Goal: Task Accomplishment & Management: Complete application form

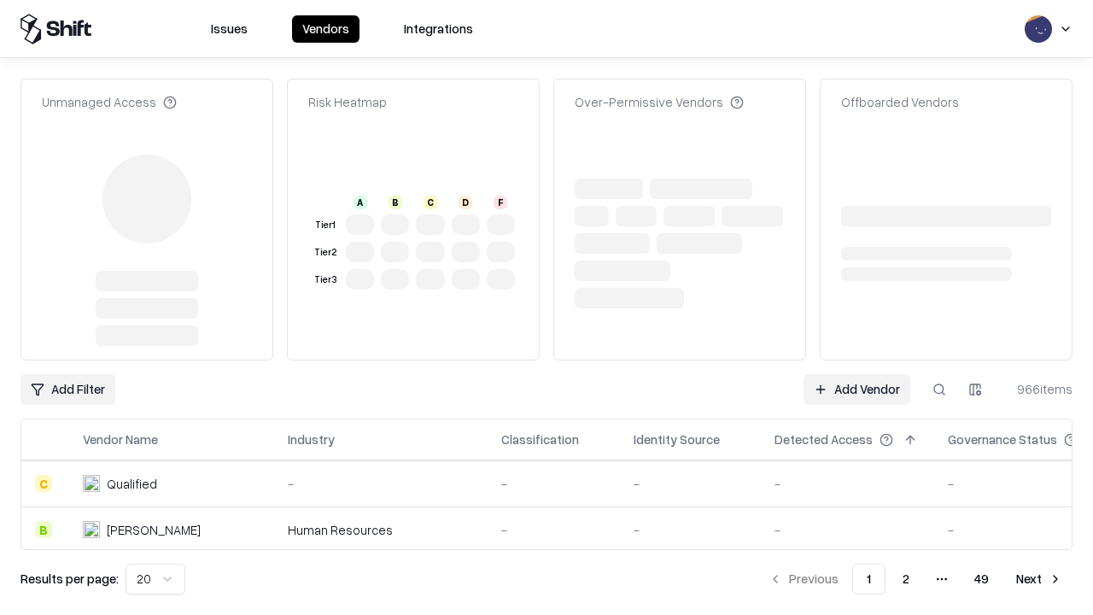
click at [856, 374] on link "Add Vendor" at bounding box center [856, 389] width 107 height 31
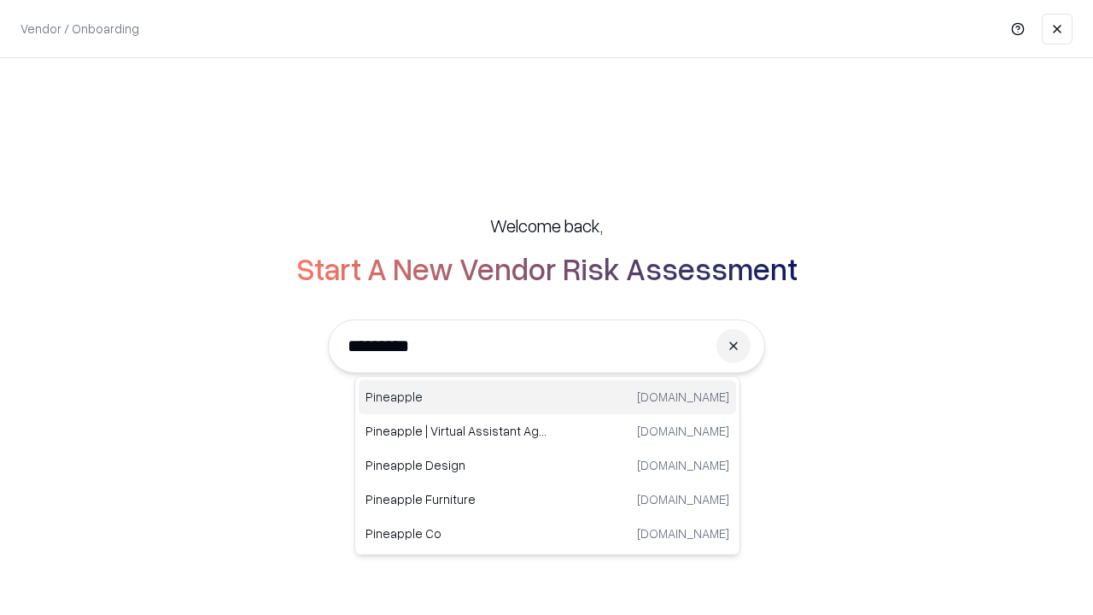
click at [547, 397] on div "Pineapple [DOMAIN_NAME]" at bounding box center [547, 397] width 377 height 34
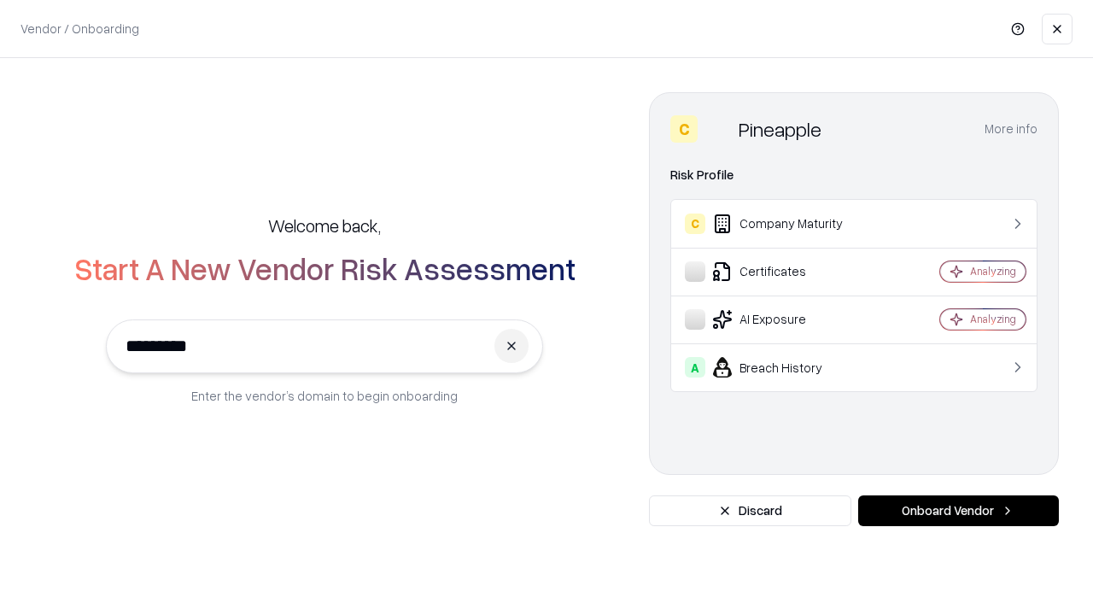
type input "*********"
click at [958, 511] on button "Onboard Vendor" at bounding box center [958, 510] width 201 height 31
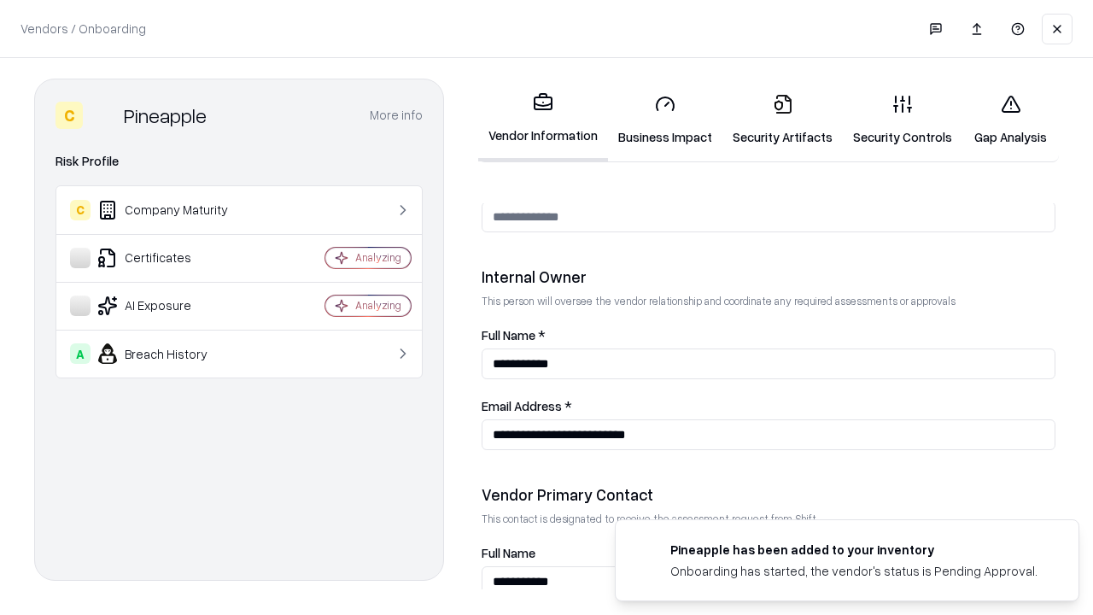
scroll to position [884, 0]
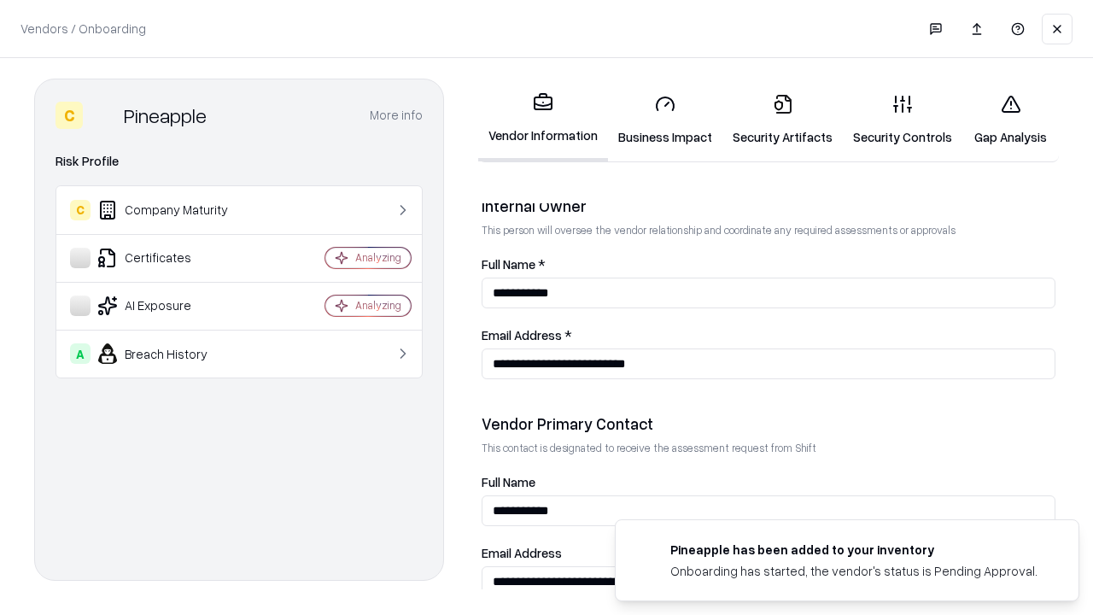
click at [665, 120] on link "Business Impact" at bounding box center [665, 119] width 114 height 79
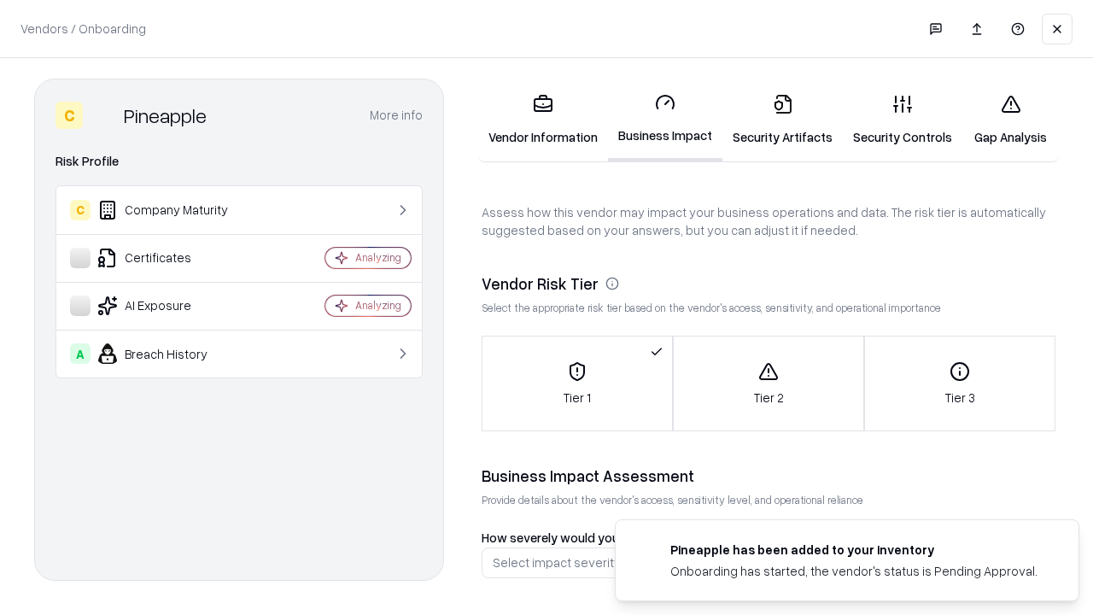
click at [782, 120] on link "Security Artifacts" at bounding box center [782, 119] width 120 height 79
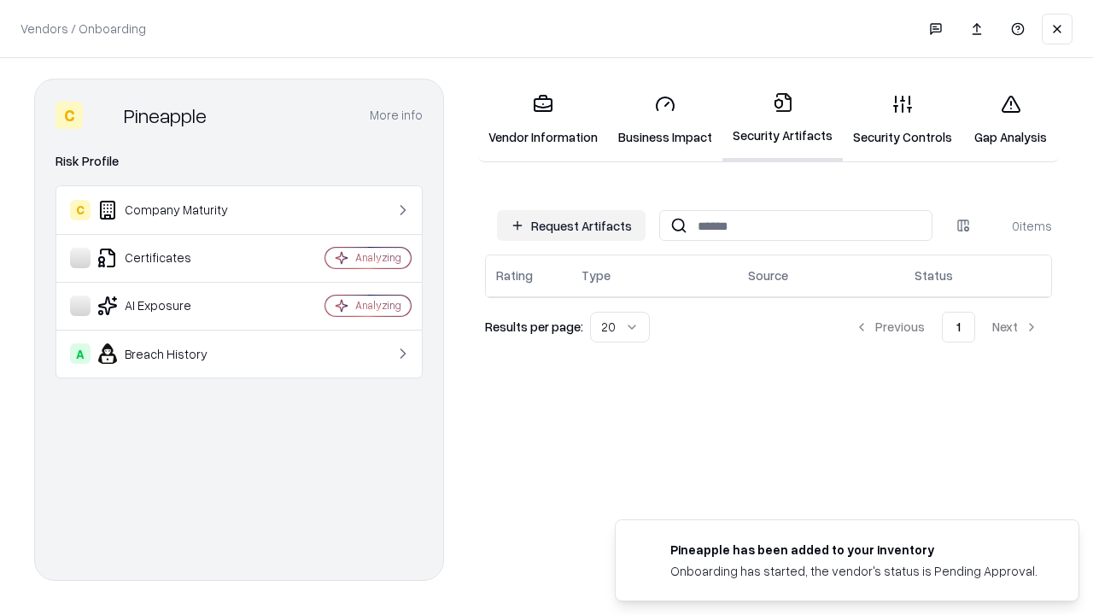
click at [571, 225] on button "Request Artifacts" at bounding box center [571, 225] width 149 height 31
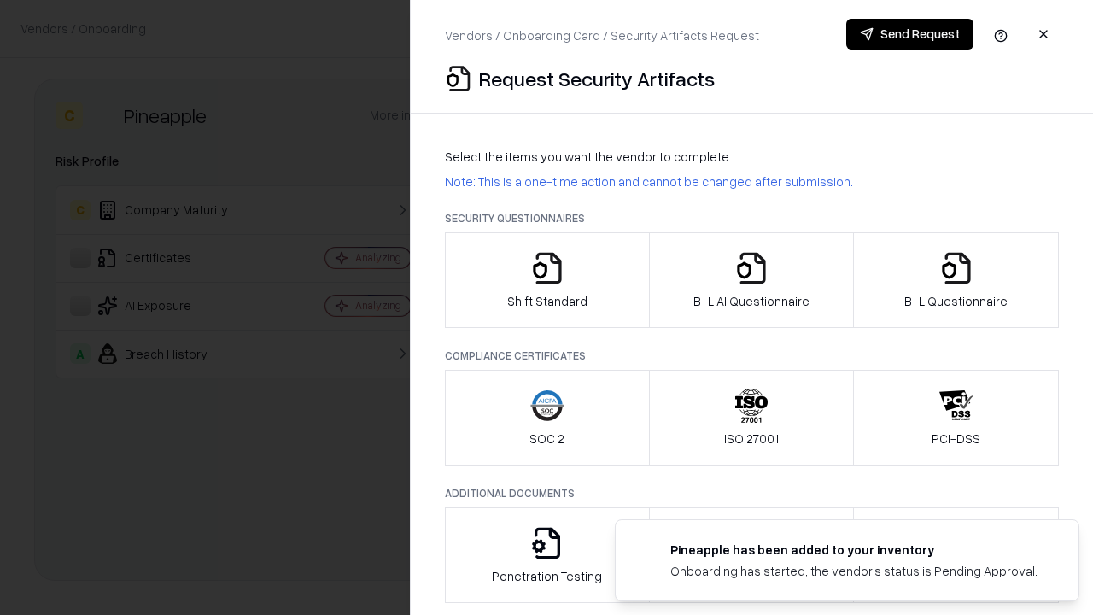
click at [546, 280] on icon "button" at bounding box center [547, 268] width 34 height 34
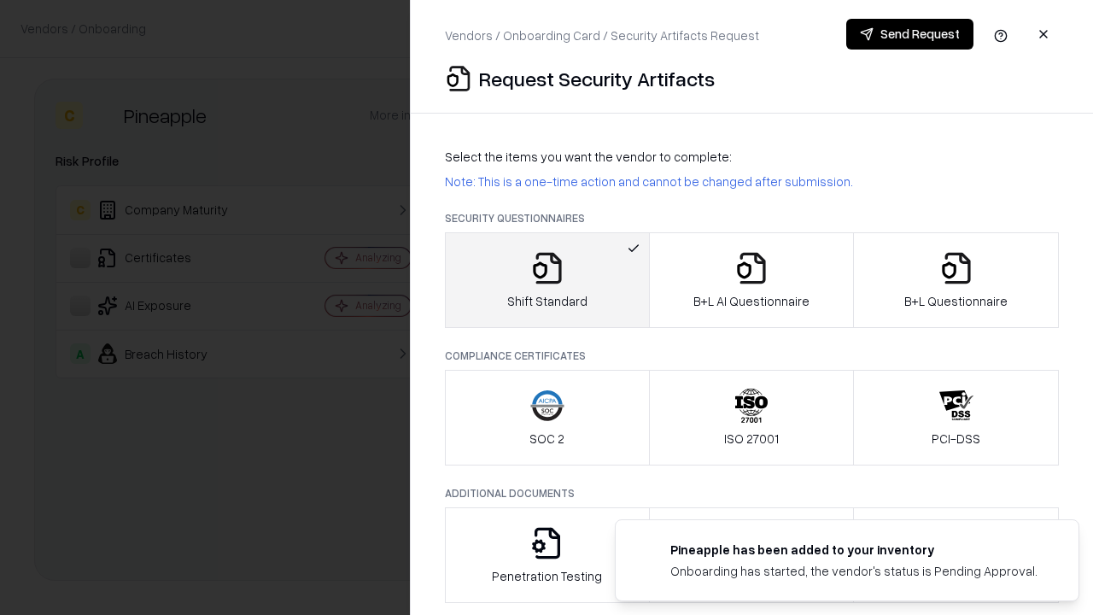
click at [909, 34] on button "Send Request" at bounding box center [909, 34] width 127 height 31
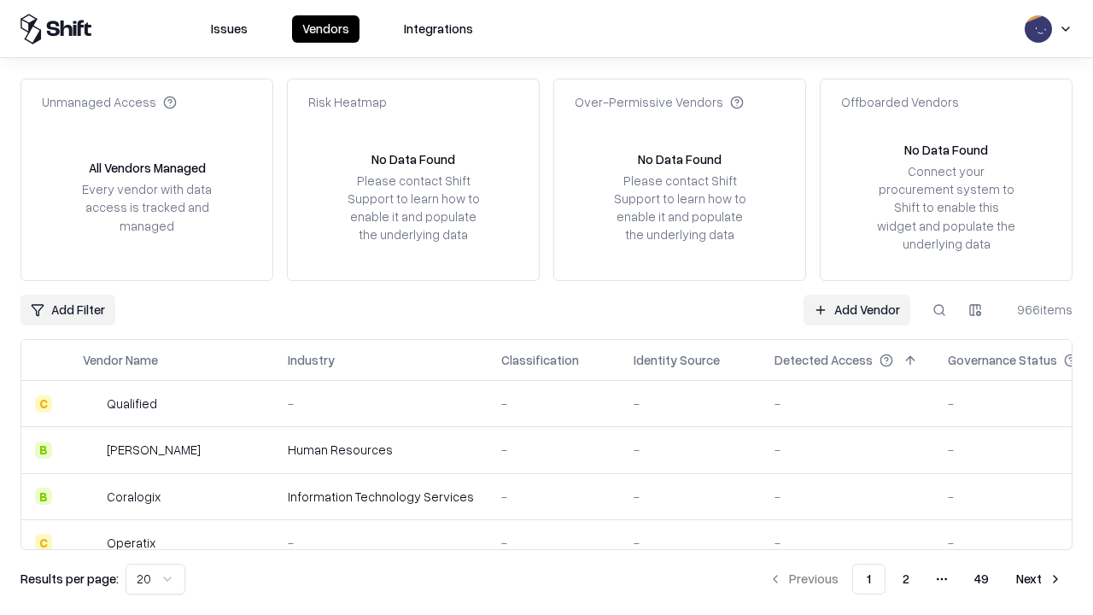
click at [939, 309] on button at bounding box center [939, 310] width 31 height 31
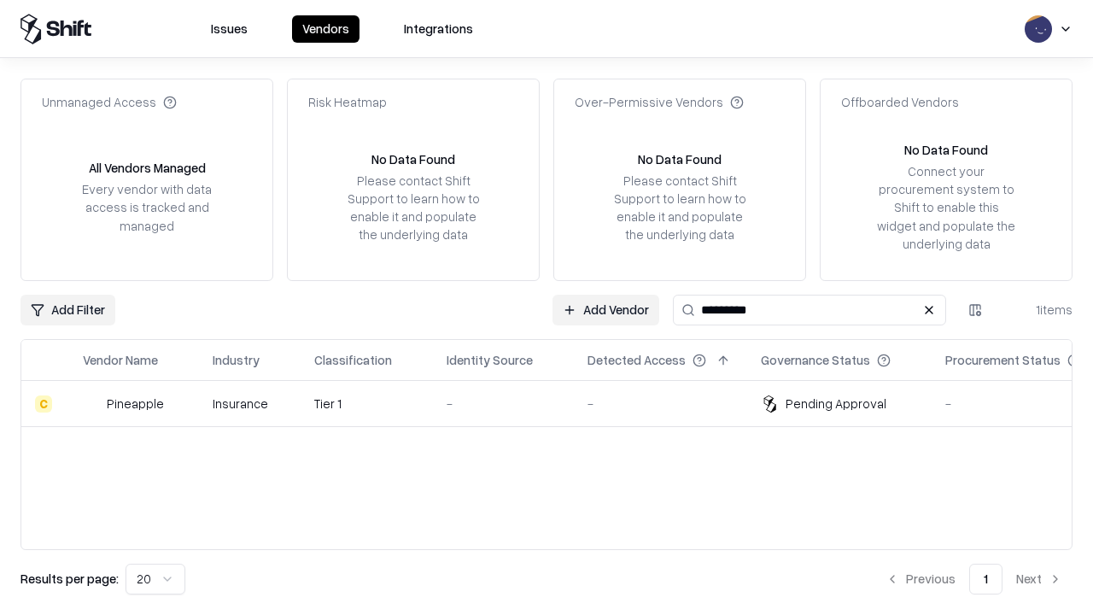
type input "*********"
click at [557, 403] on div "-" at bounding box center [503, 403] width 114 height 18
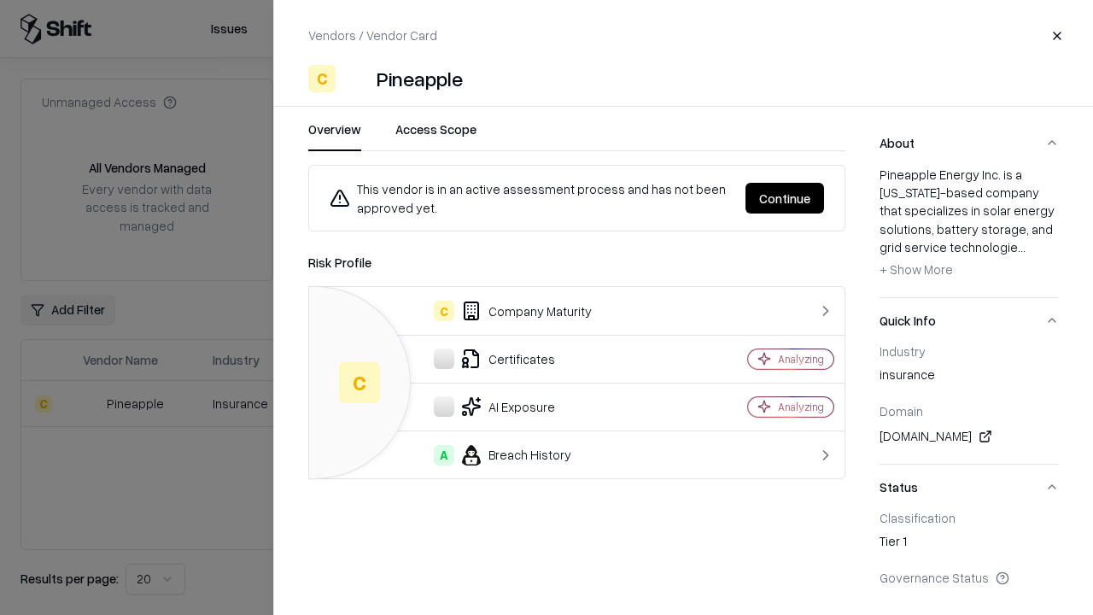
click at [785, 198] on button "Continue" at bounding box center [784, 198] width 79 height 31
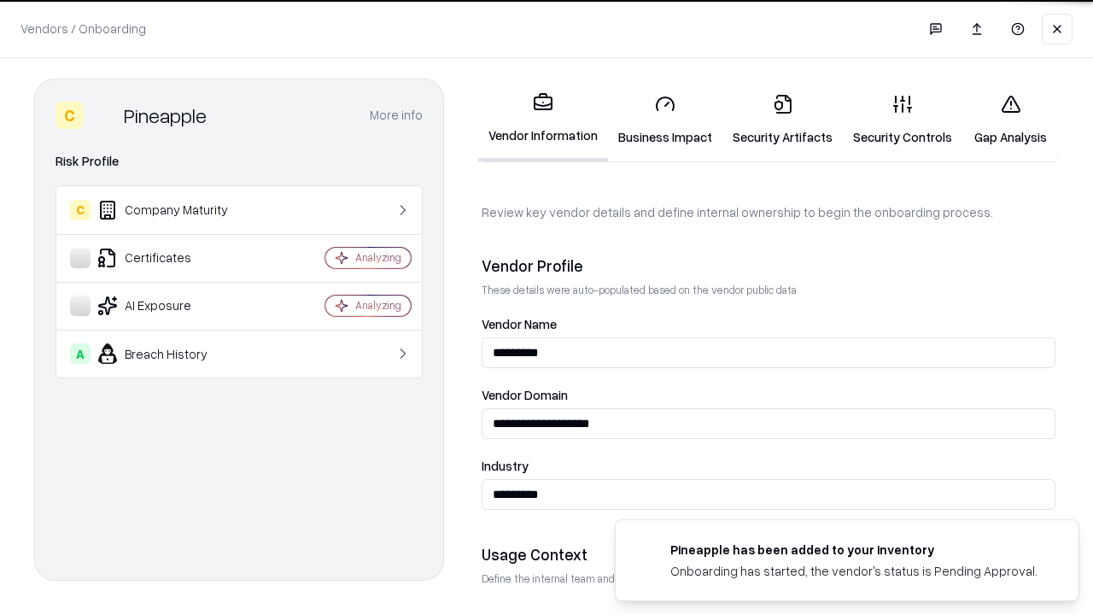
click at [782, 120] on link "Security Artifacts" at bounding box center [782, 119] width 120 height 79
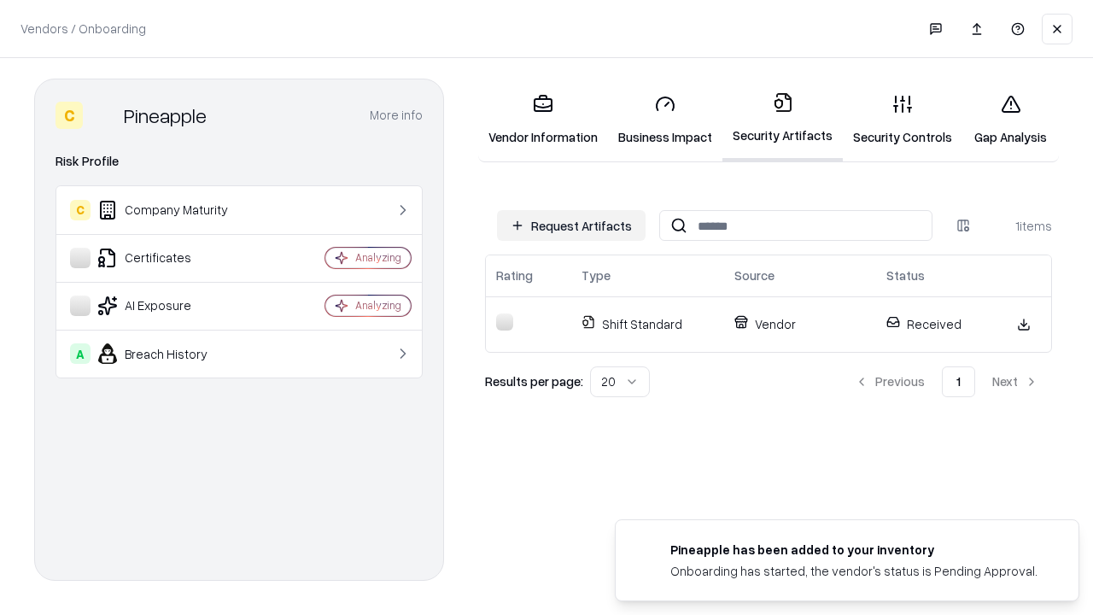
click at [1010, 120] on link "Gap Analysis" at bounding box center [1010, 119] width 96 height 79
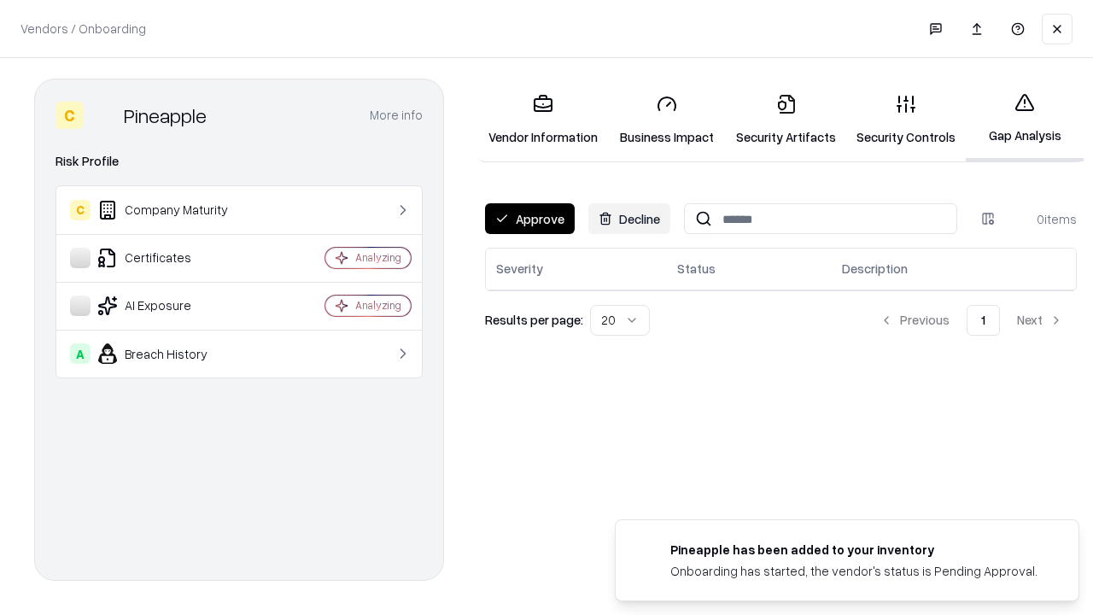
click at [529, 219] on button "Approve" at bounding box center [530, 218] width 90 height 31
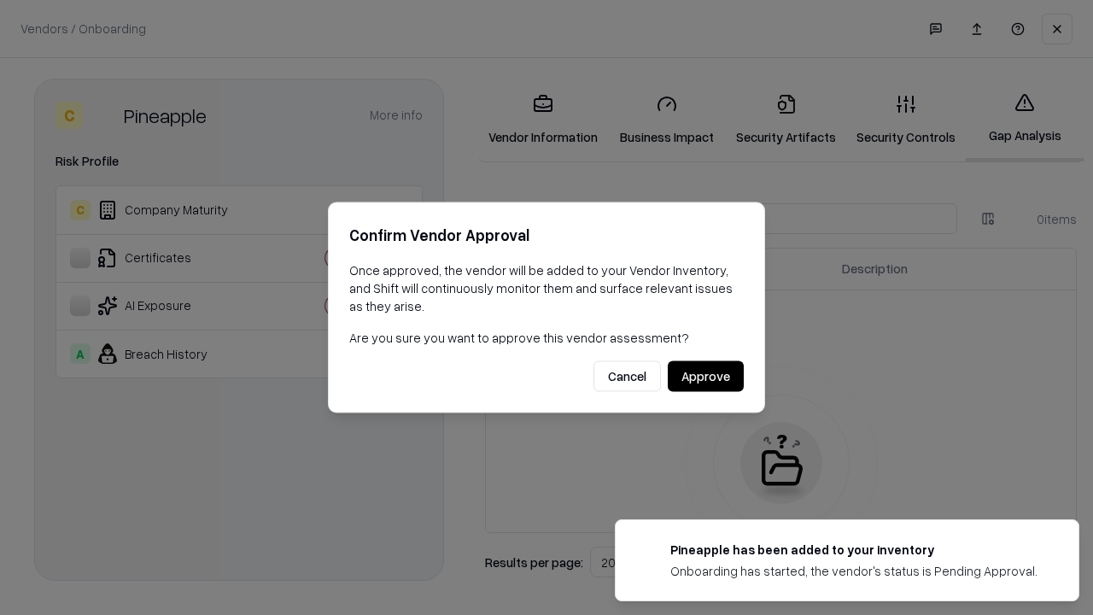
click at [705, 376] on button "Approve" at bounding box center [706, 376] width 76 height 31
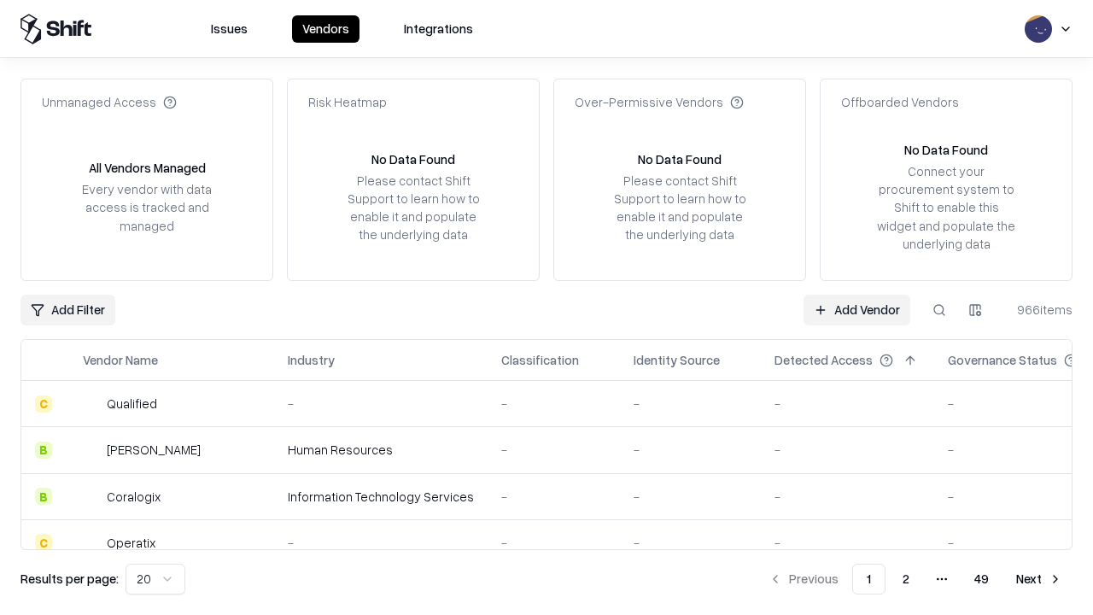
type input "*********"
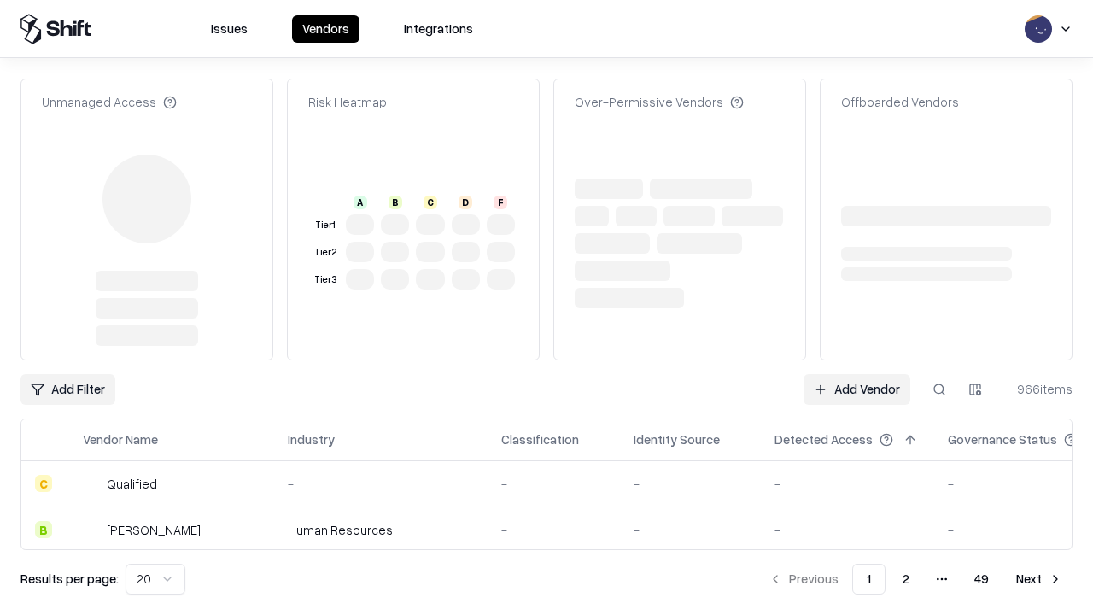
click at [856, 374] on link "Add Vendor" at bounding box center [856, 389] width 107 height 31
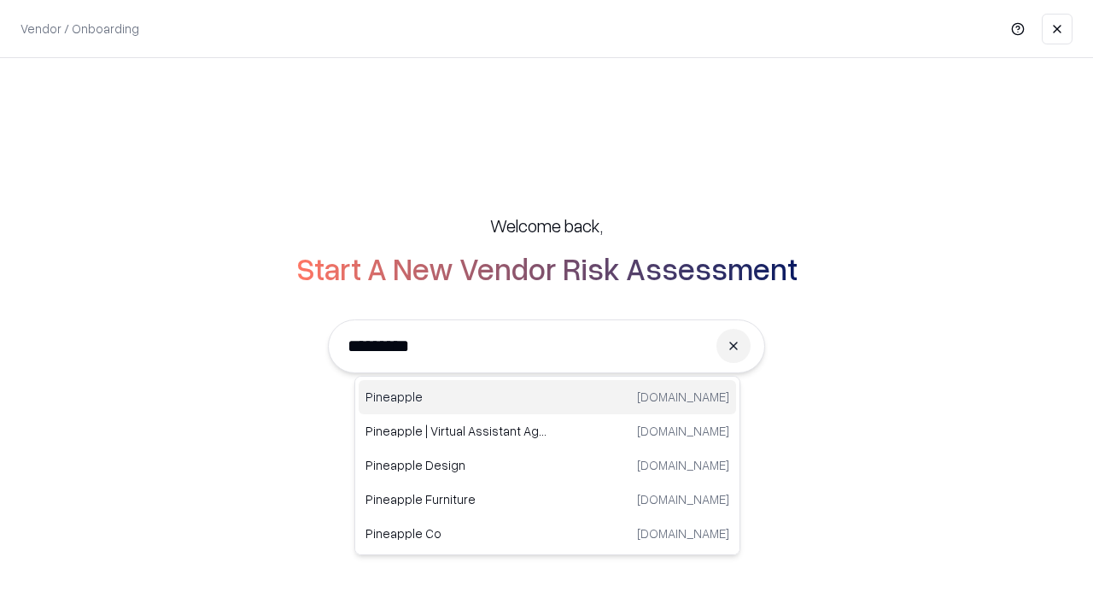
click at [547, 397] on div "Pineapple [DOMAIN_NAME]" at bounding box center [547, 397] width 377 height 34
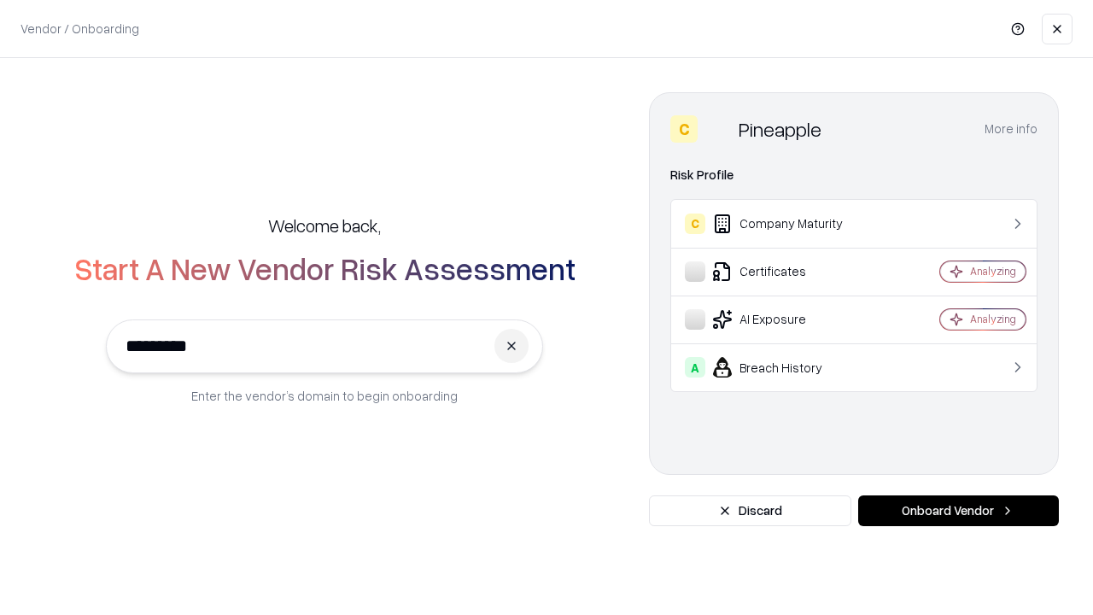
type input "*********"
click at [958, 511] on button "Onboard Vendor" at bounding box center [958, 510] width 201 height 31
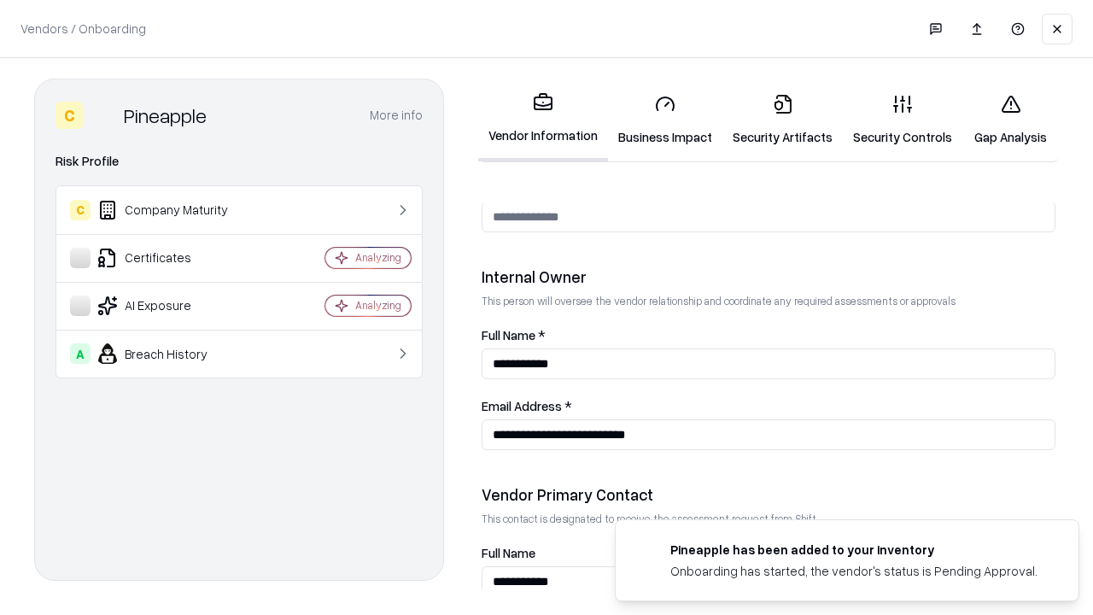
scroll to position [884, 0]
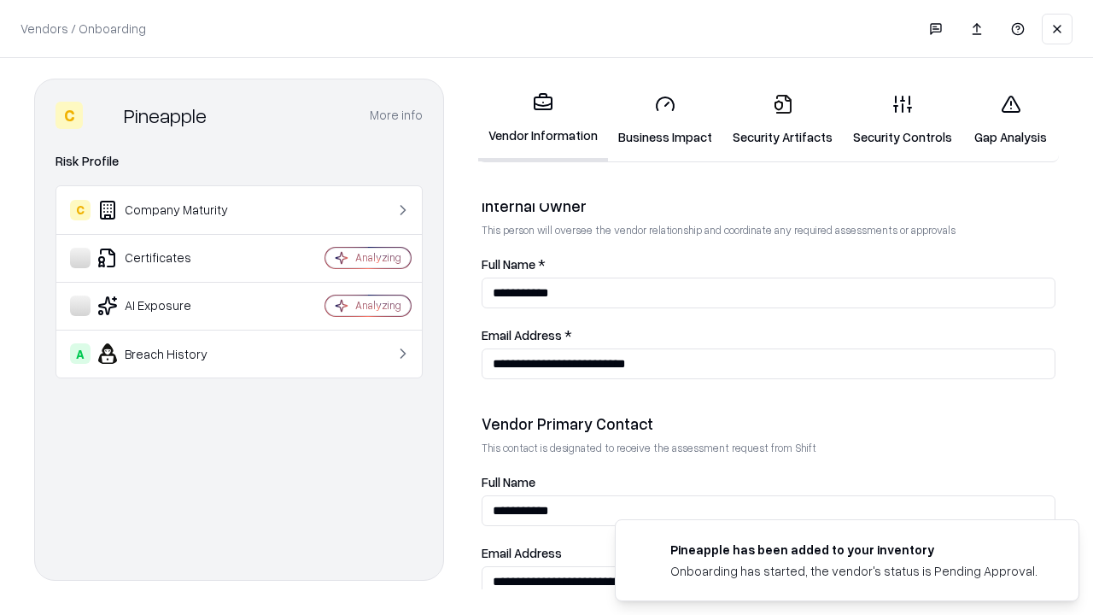
click at [1010, 120] on link "Gap Analysis" at bounding box center [1010, 119] width 96 height 79
